Goal: Information Seeking & Learning: Understand process/instructions

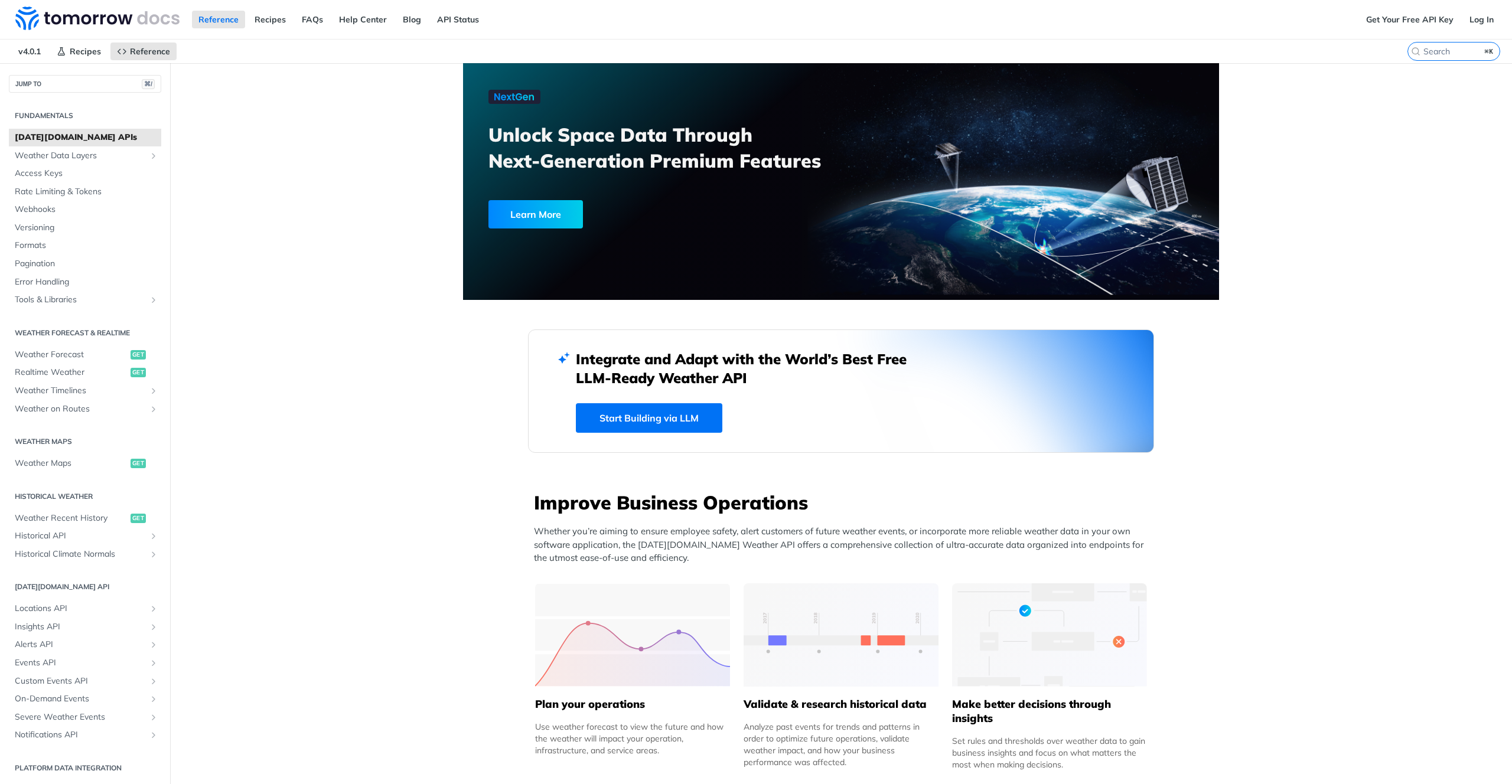
click at [1402, 18] on link "Get Your Free API Key" at bounding box center [1410, 19] width 100 height 18
click at [60, 189] on span "Rate Limiting & Tokens" at bounding box center [87, 192] width 144 height 12
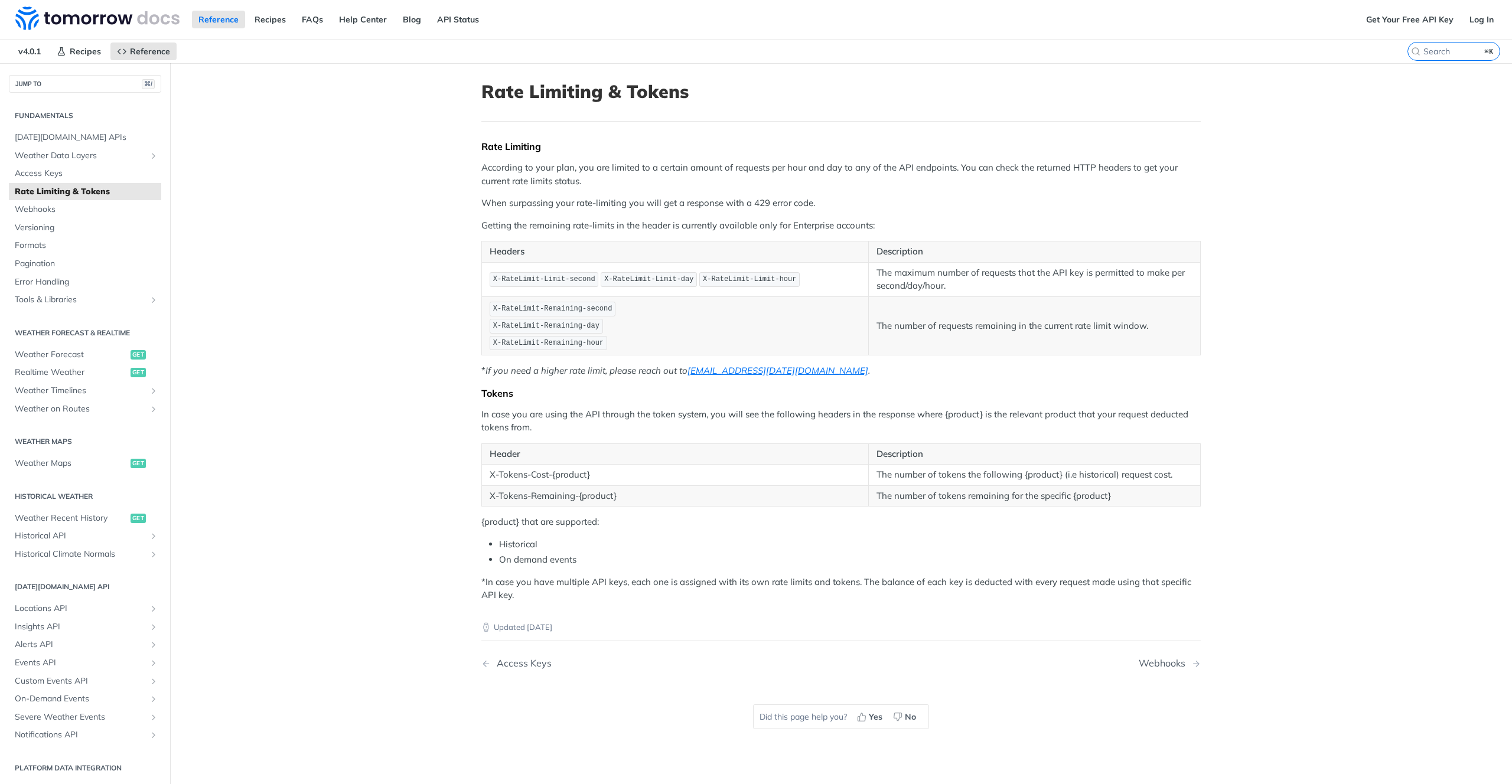
click at [397, 580] on main "JUMP TO ⌘/ Fundamentals [DATE][DOMAIN_NAME] APIs Weather Data Layers Core Proba…" at bounding box center [756, 455] width 1512 height 784
click at [311, 296] on main "JUMP TO ⌘/ Fundamentals [DATE][DOMAIN_NAME] APIs Weather Data Layers Core Proba…" at bounding box center [756, 455] width 1512 height 784
click at [38, 176] on span "Access Keys" at bounding box center [87, 174] width 144 height 12
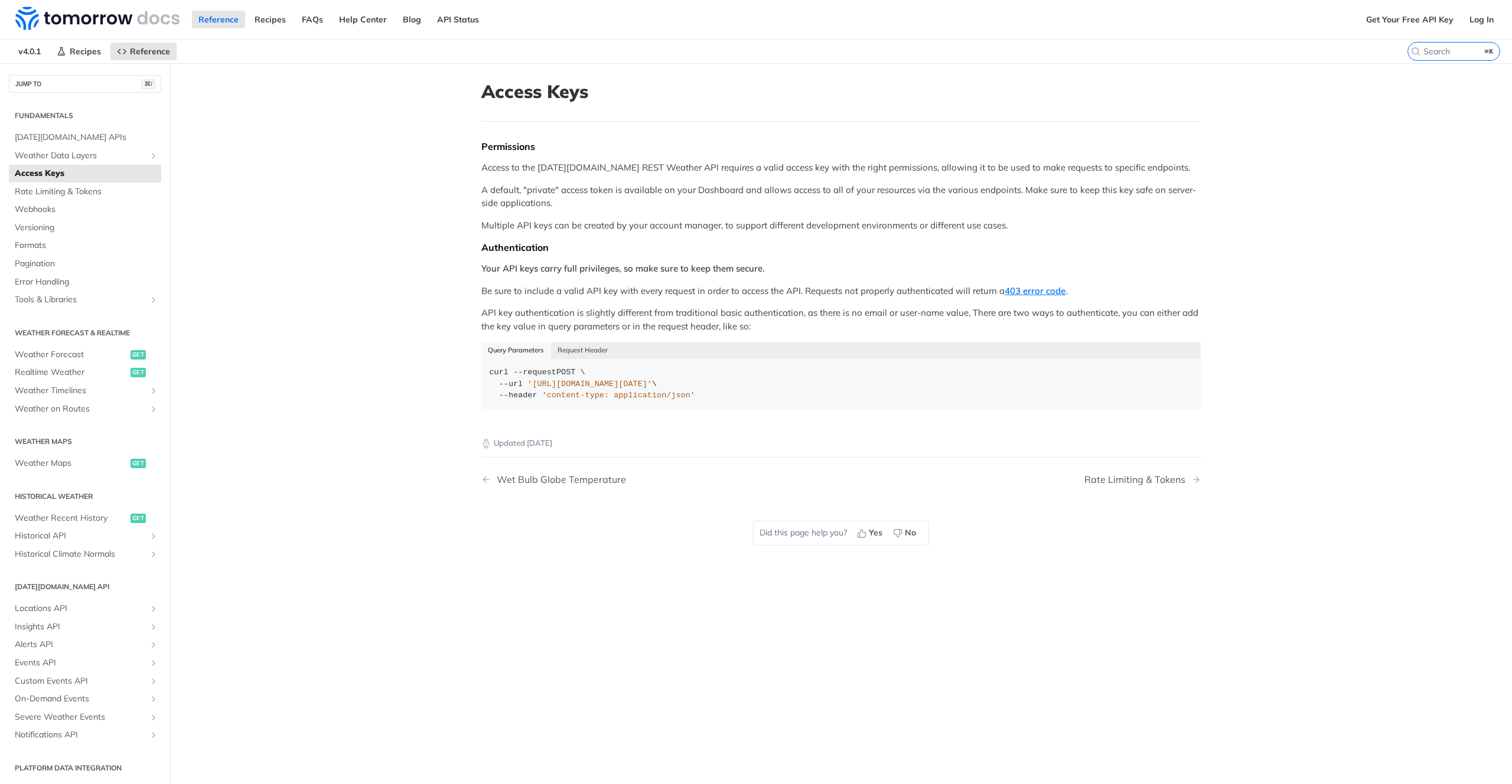
click at [328, 189] on main "JUMP TO ⌘/ Fundamentals [DATE][DOMAIN_NAME] APIs Weather Data Layers Core Proba…" at bounding box center [756, 455] width 1512 height 784
